Goal: Information Seeking & Learning: Find contact information

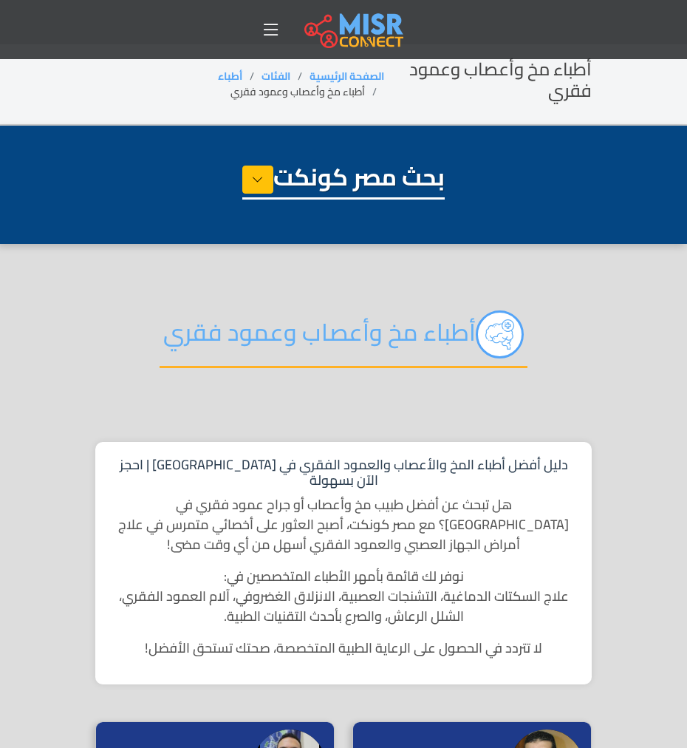
select select "*****"
select select "**********"
